Goal: Transaction & Acquisition: Purchase product/service

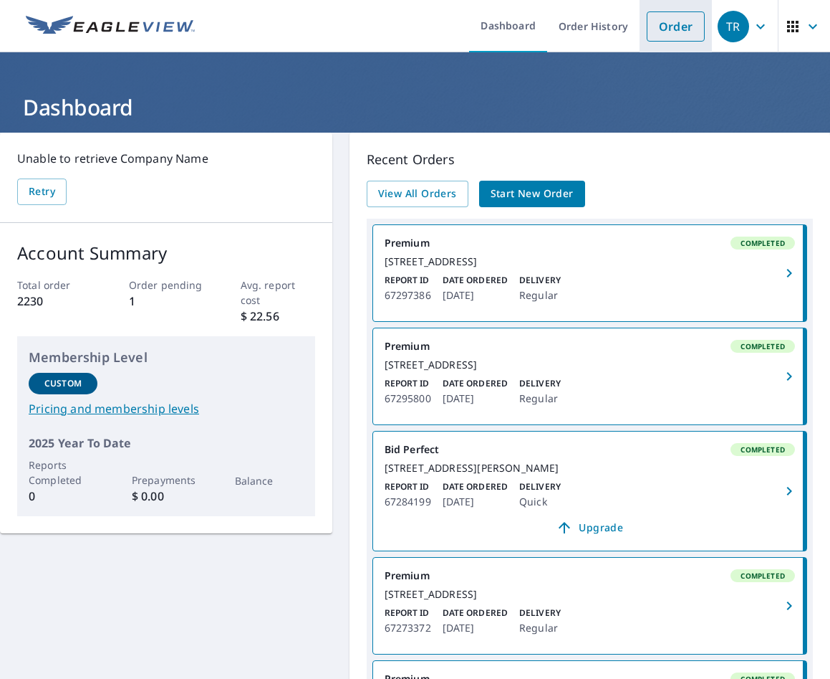
click at [647, 27] on link "Order" at bounding box center [676, 26] width 58 height 30
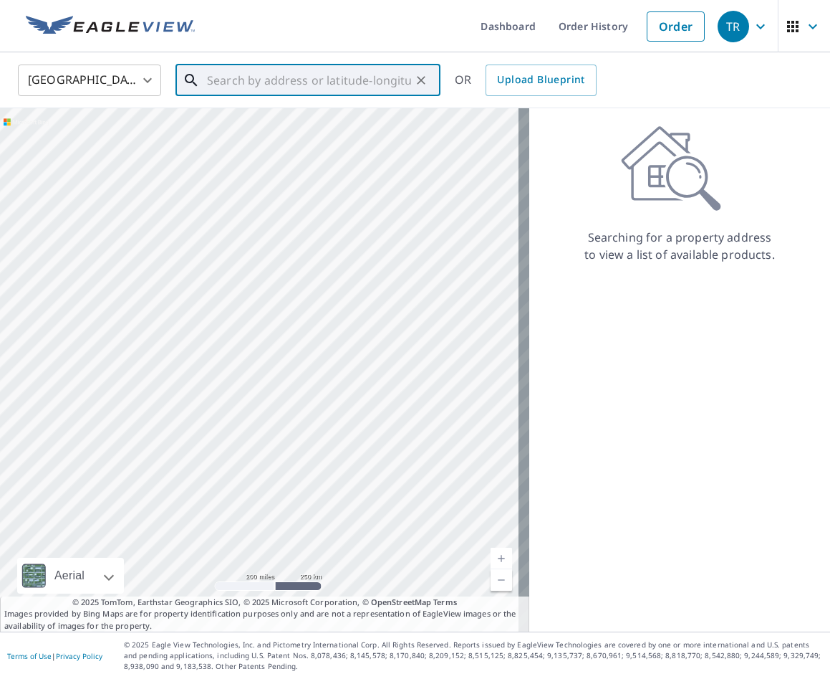
click at [266, 87] on input "text" at bounding box center [309, 80] width 204 height 40
paste input "[STREET_ADDRESS]"
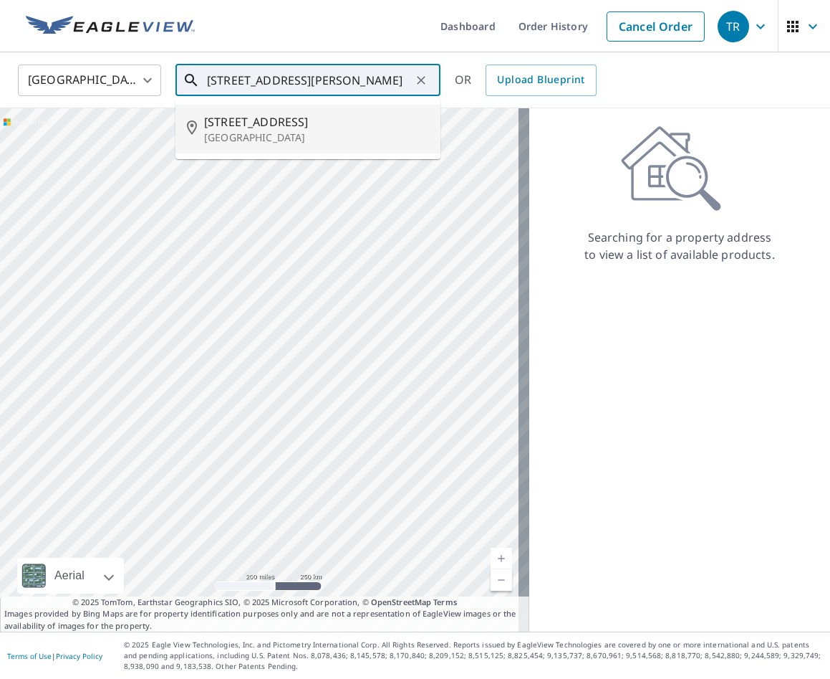
click at [313, 137] on p "[GEOGRAPHIC_DATA]" at bounding box center [316, 137] width 225 height 14
type input "[STREET_ADDRESS]"
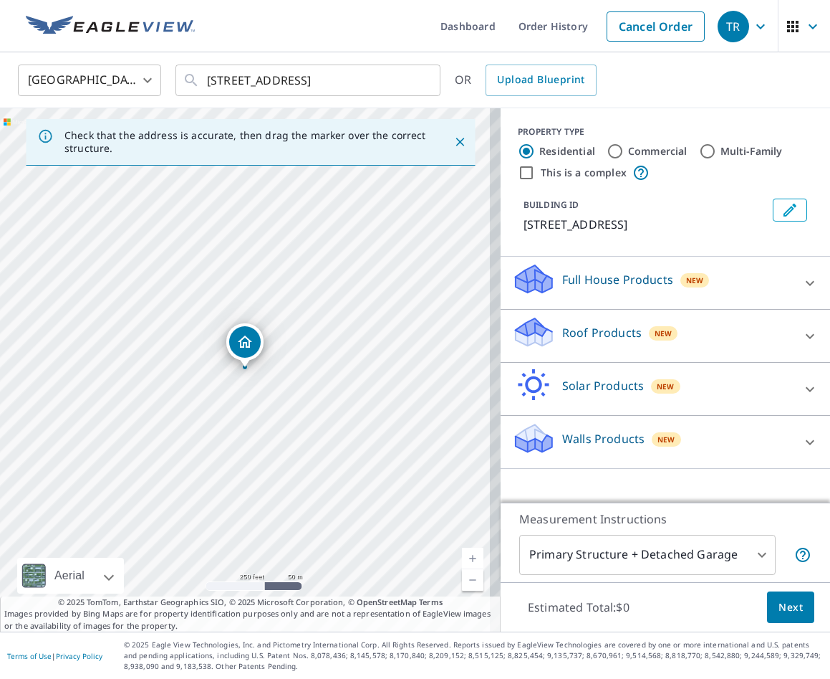
click at [696, 348] on div "Roof Products New" at bounding box center [652, 335] width 281 height 41
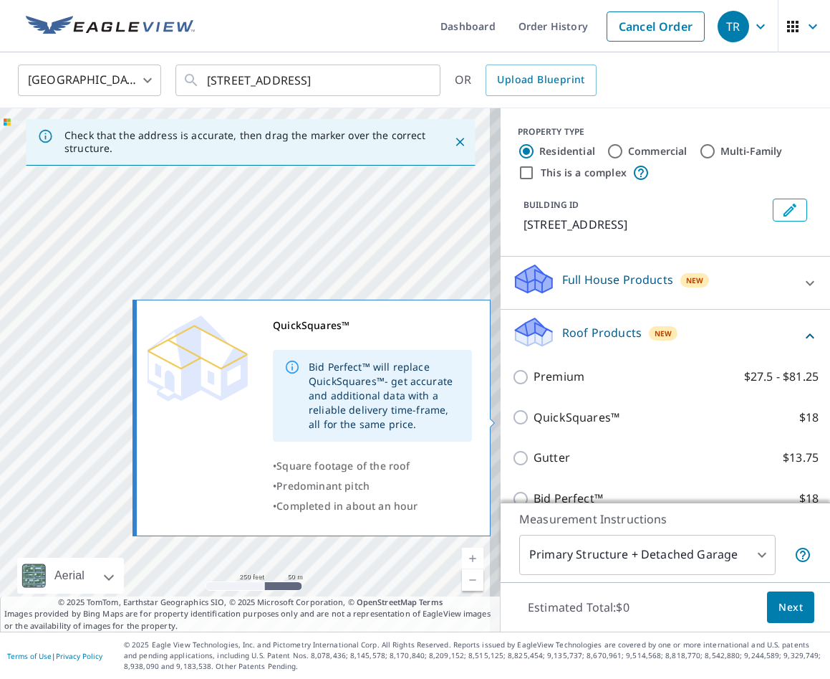
scroll to position [37, 0]
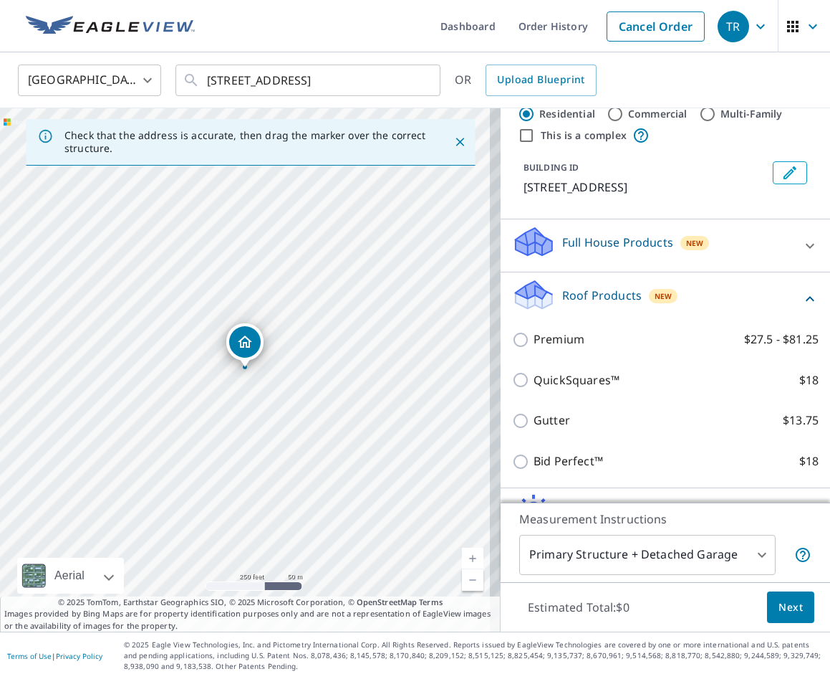
click at [552, 376] on p "QuickSquares™" at bounding box center [577, 380] width 86 height 18
click at [534, 376] on input "QuickSquares™ $18" at bounding box center [522, 379] width 21 height 17
checkbox input "true"
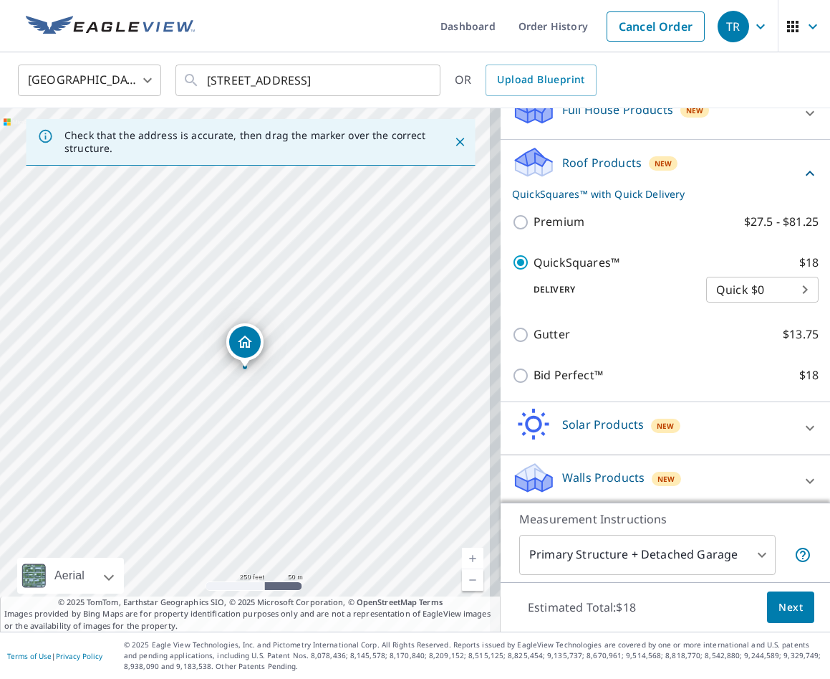
scroll to position [177, 0]
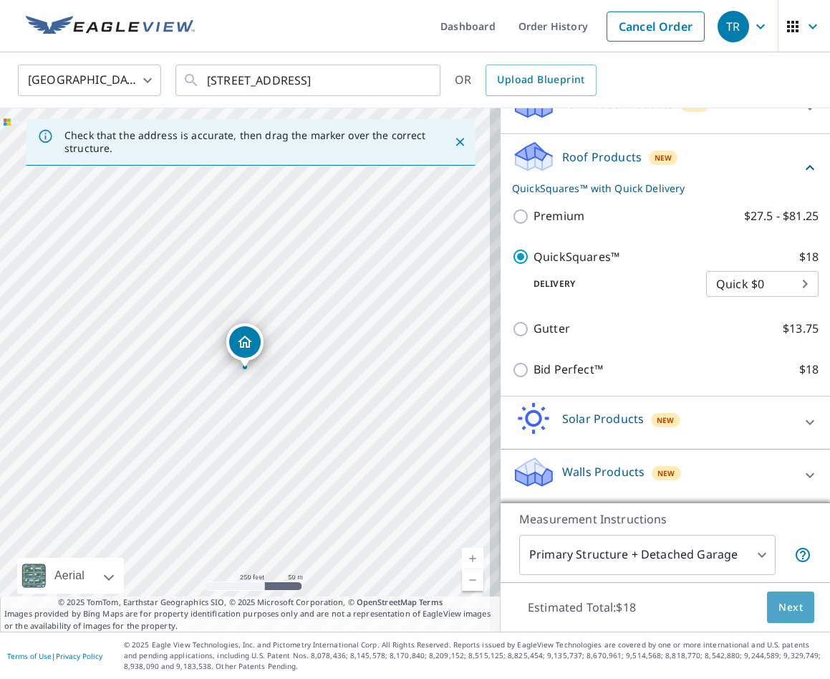
click at [784, 598] on span "Next" at bounding box center [791, 607] width 24 height 18
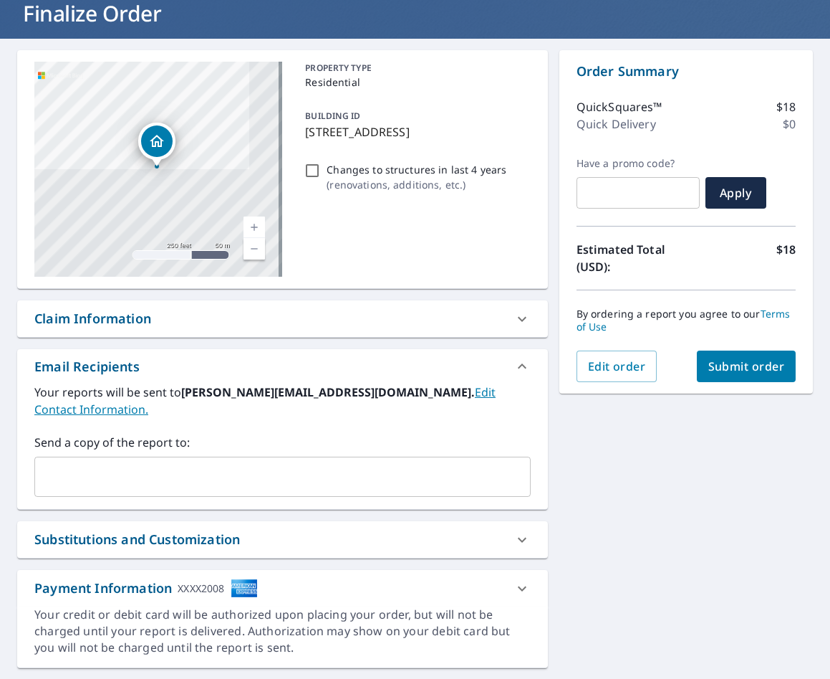
scroll to position [124, 0]
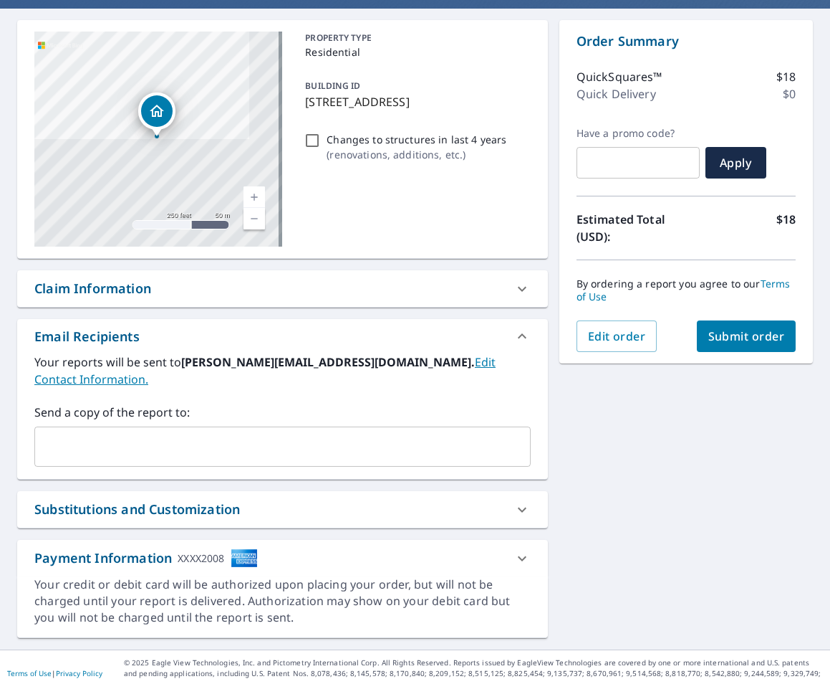
click at [242, 408] on div "Send a copy of the report to: ​" at bounding box center [282, 434] width 497 height 63
click at [203, 433] on input "text" at bounding box center [272, 446] width 462 height 27
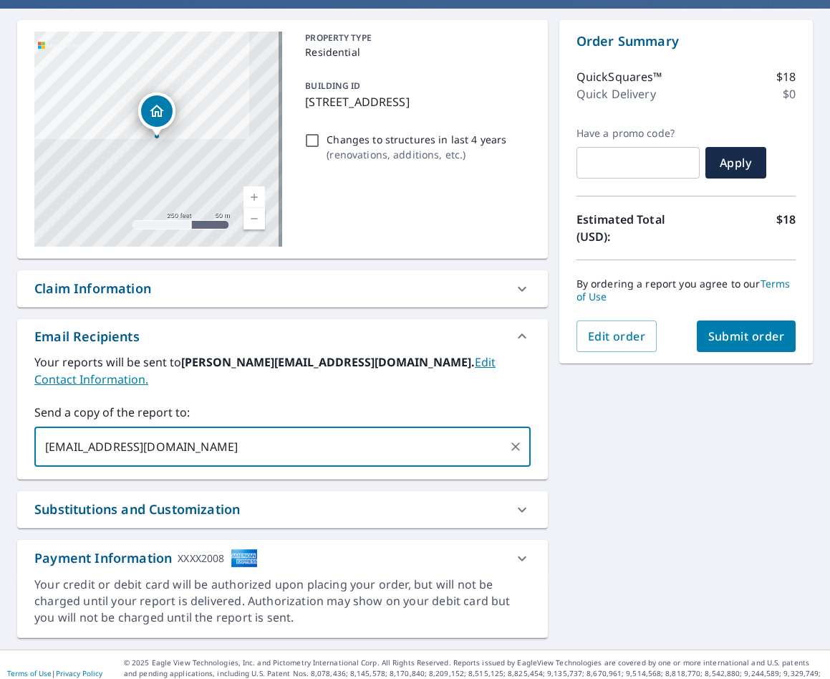
type input "[EMAIL_ADDRESS][DOMAIN_NAME]"
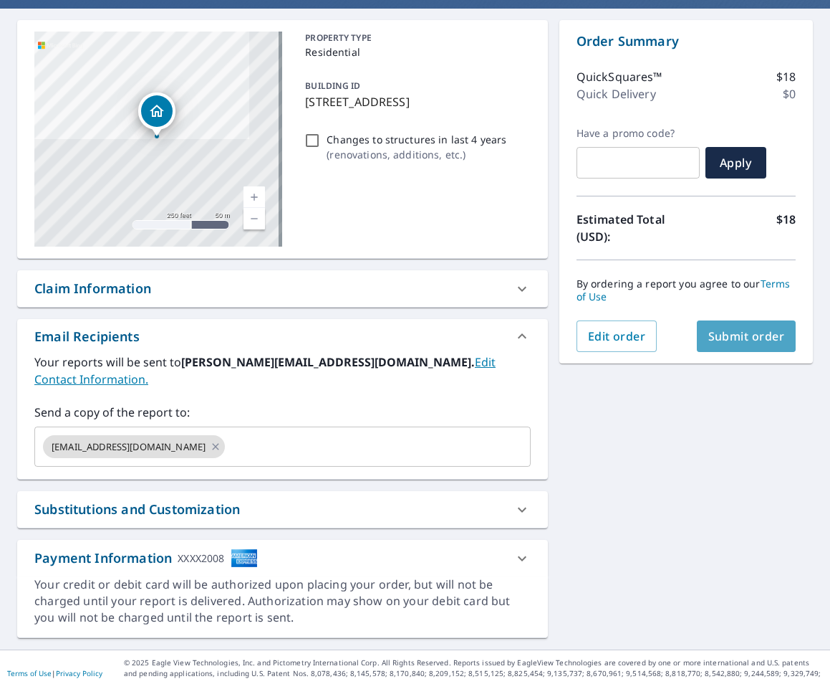
click at [717, 343] on span "Submit order" at bounding box center [747, 336] width 77 height 16
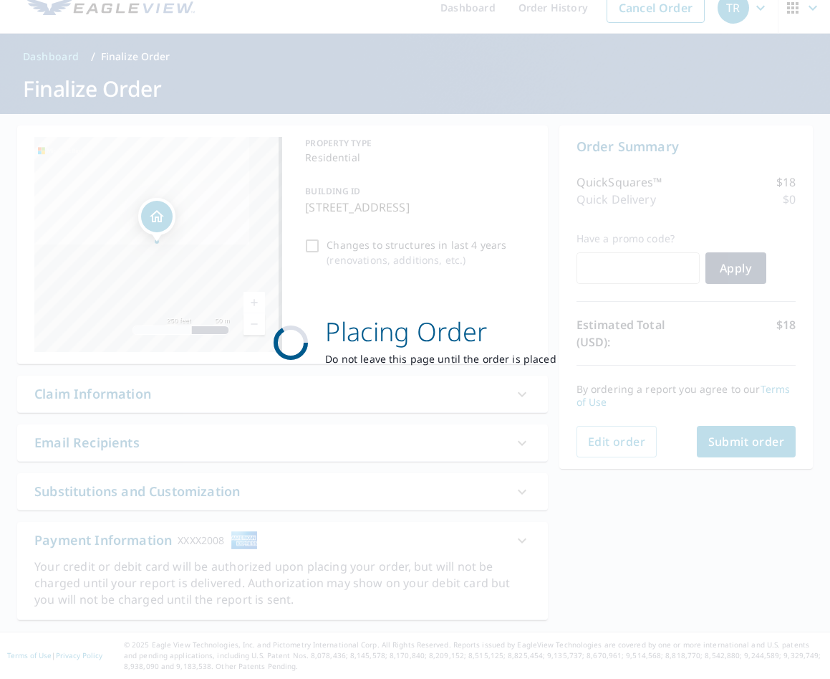
scroll to position [18, 0]
click at [595, 323] on div "Placing Order Do not leave this page until the order is placed" at bounding box center [415, 339] width 830 height 679
